Goal: Check status: Check status

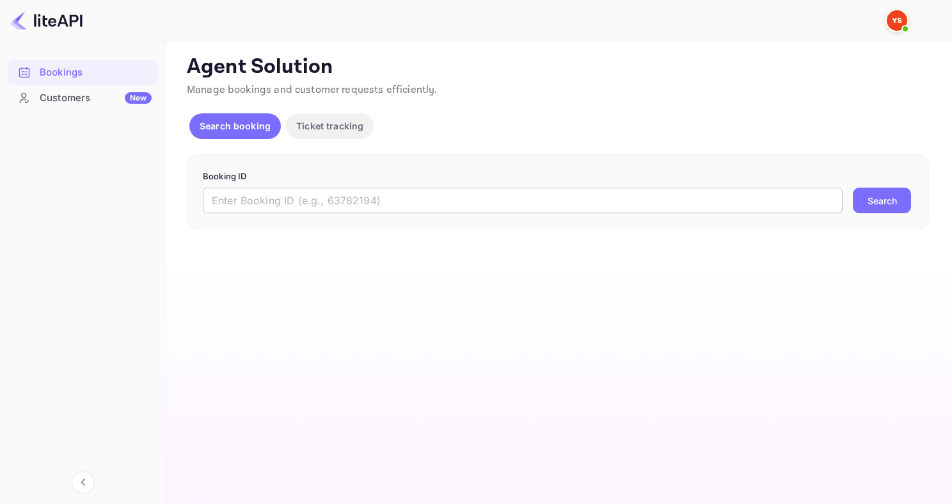
click at [298, 195] on input "text" at bounding box center [523, 200] width 640 height 26
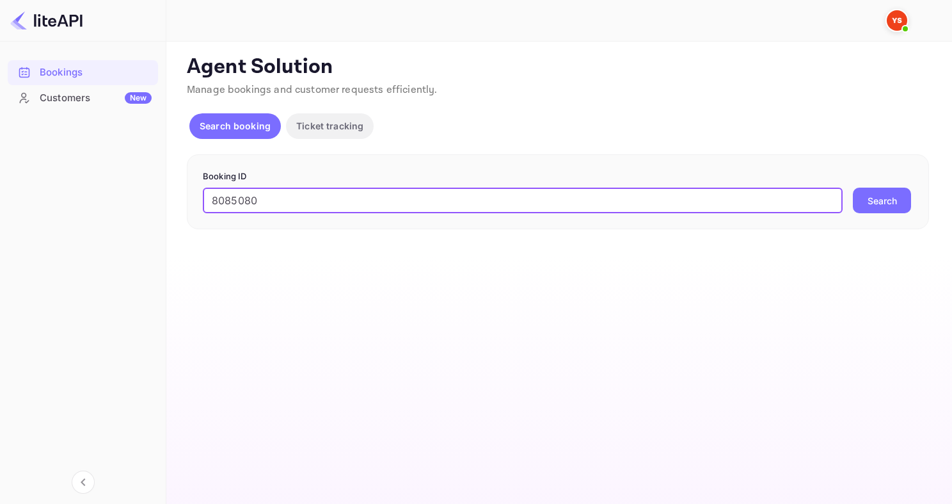
type input "8085080"
click at [853, 187] on button "Search" at bounding box center [882, 200] width 58 height 26
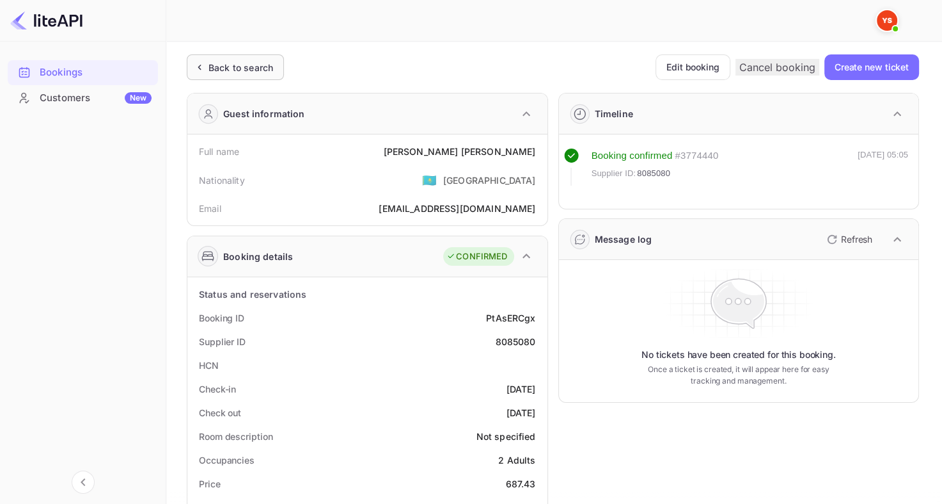
click at [217, 59] on div "Back to search" at bounding box center [235, 67] width 97 height 26
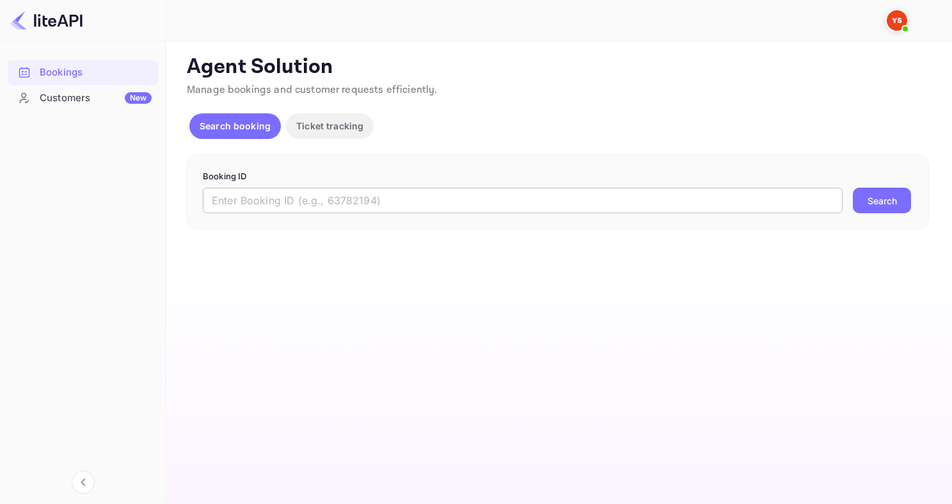
click at [219, 189] on input "text" at bounding box center [523, 200] width 640 height 26
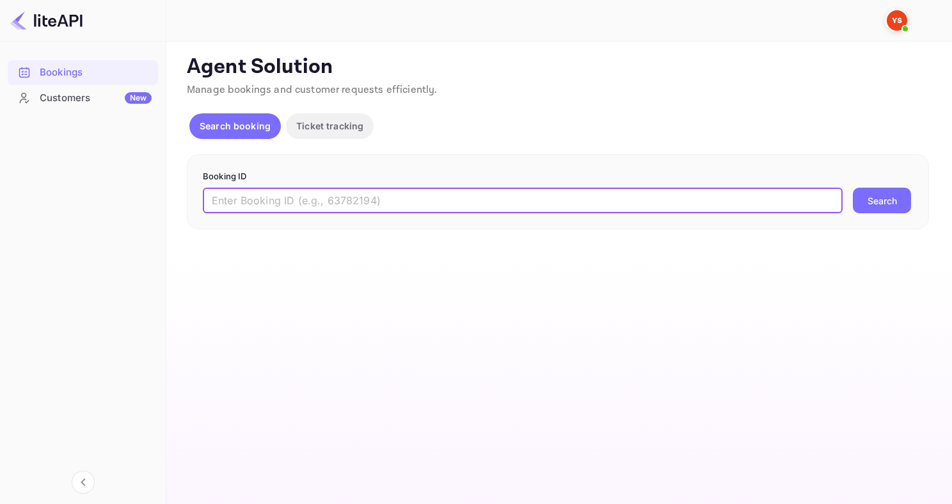
click at [345, 212] on input "text" at bounding box center [523, 200] width 640 height 26
paste input "8305179"
type input "8305179"
click at [853, 187] on button "Search" at bounding box center [882, 200] width 58 height 26
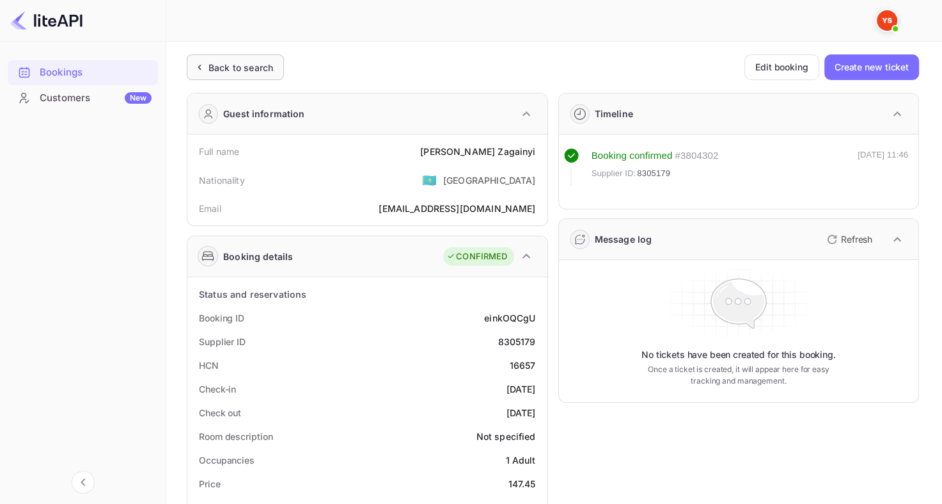
click at [255, 61] on div "Back to search" at bounding box center [241, 67] width 65 height 13
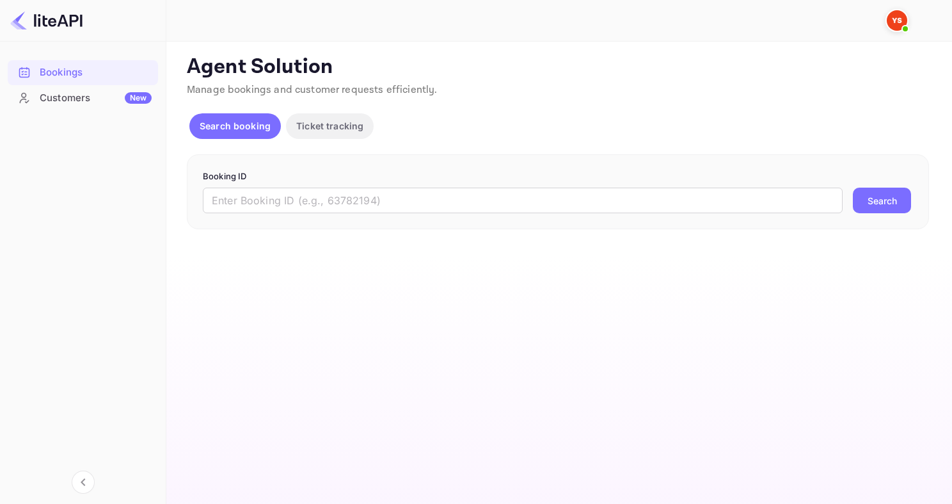
click at [402, 215] on div "Booking ID ​ Search" at bounding box center [558, 191] width 742 height 75
click at [399, 205] on input "text" at bounding box center [523, 200] width 640 height 26
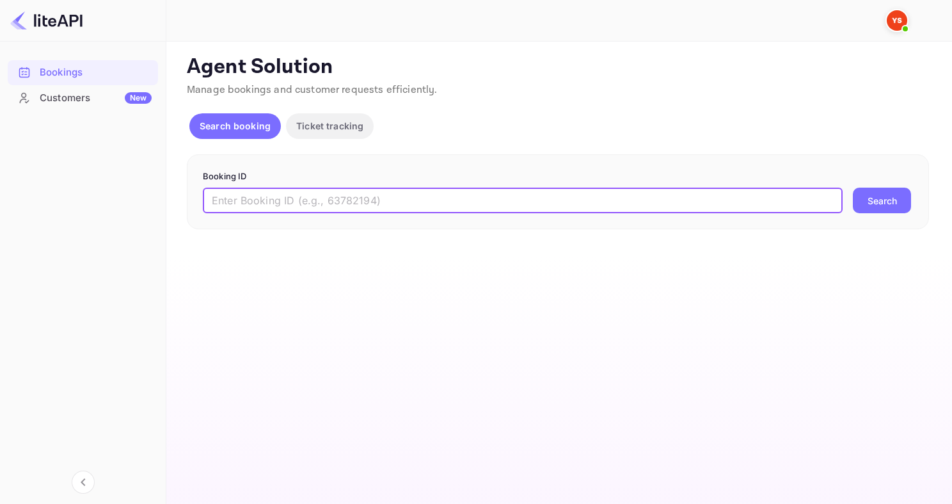
paste input "8562450"
type input "8562450"
click at [853, 187] on button "Search" at bounding box center [882, 200] width 58 height 26
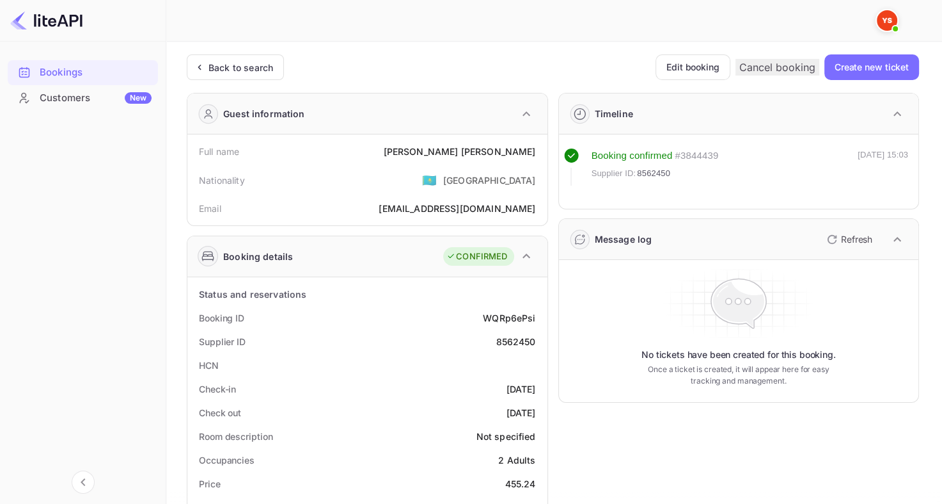
scroll to position [64, 0]
